Goal: Find specific page/section: Find specific page/section

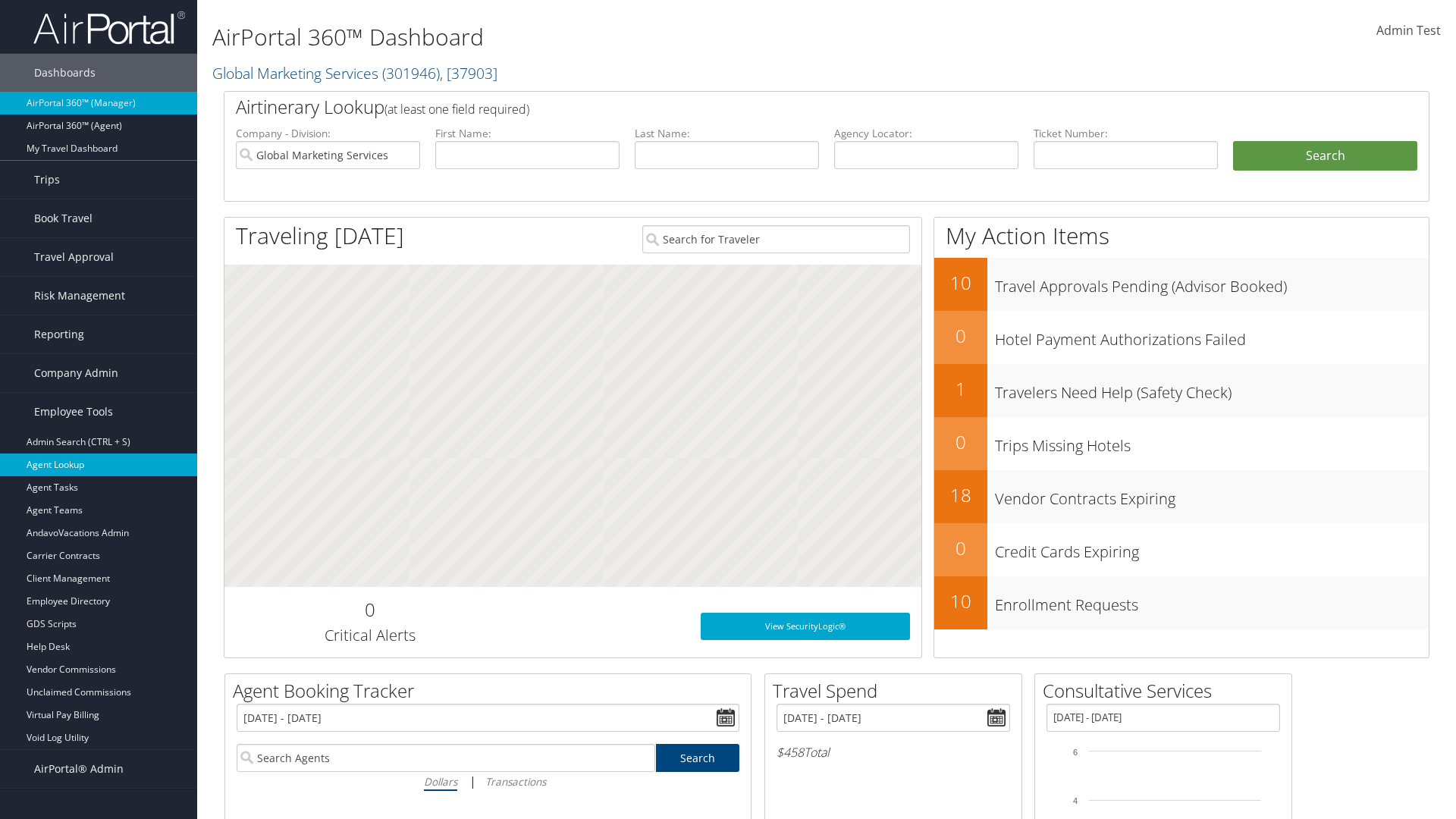
click at [99, 465] on link "Agent Lookup" at bounding box center [99, 465] width 197 height 23
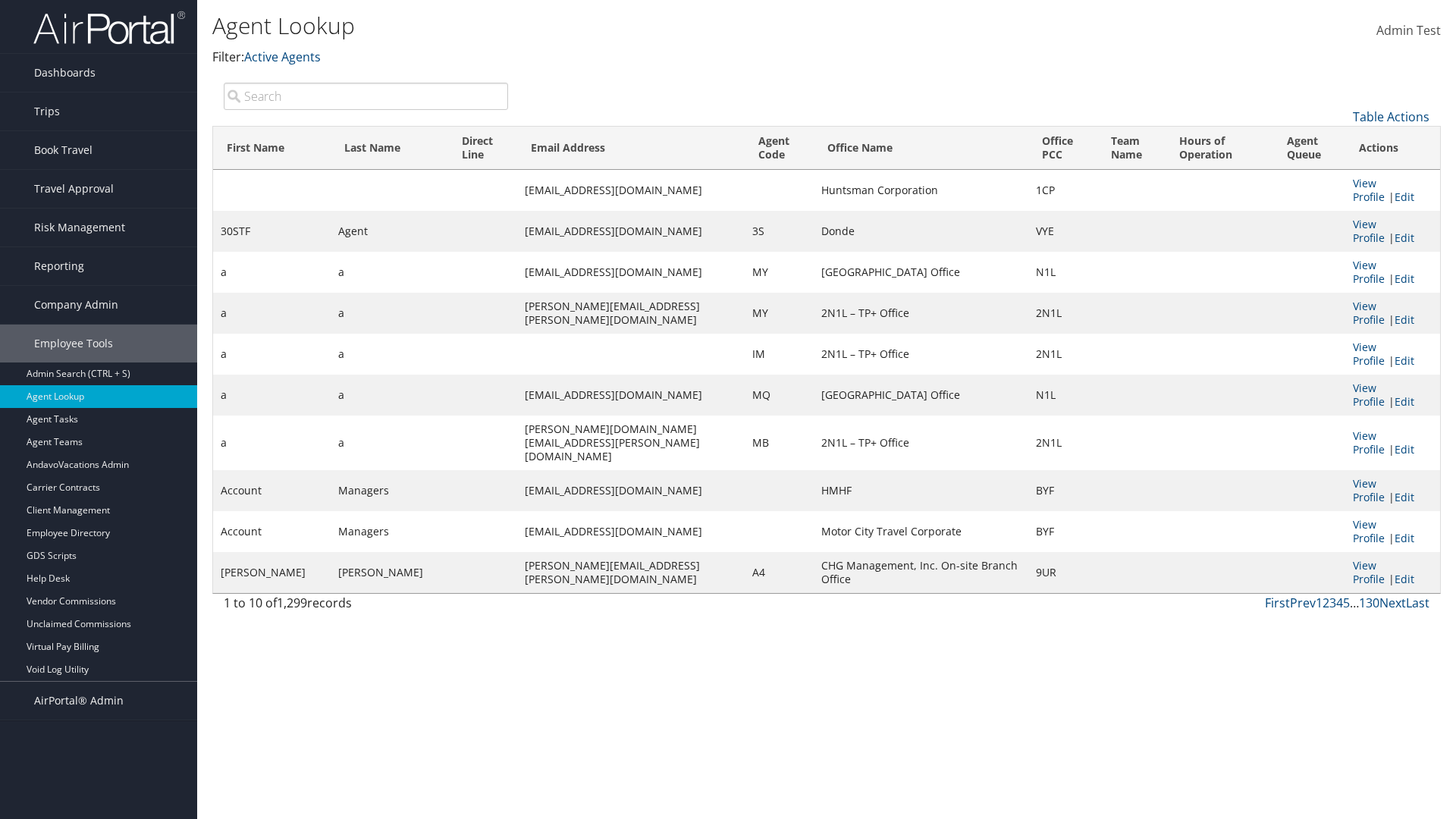
click at [366, 96] on input "search" at bounding box center [366, 97] width 284 height 28
type input "Agent"
